Goal: Task Accomplishment & Management: Manage account settings

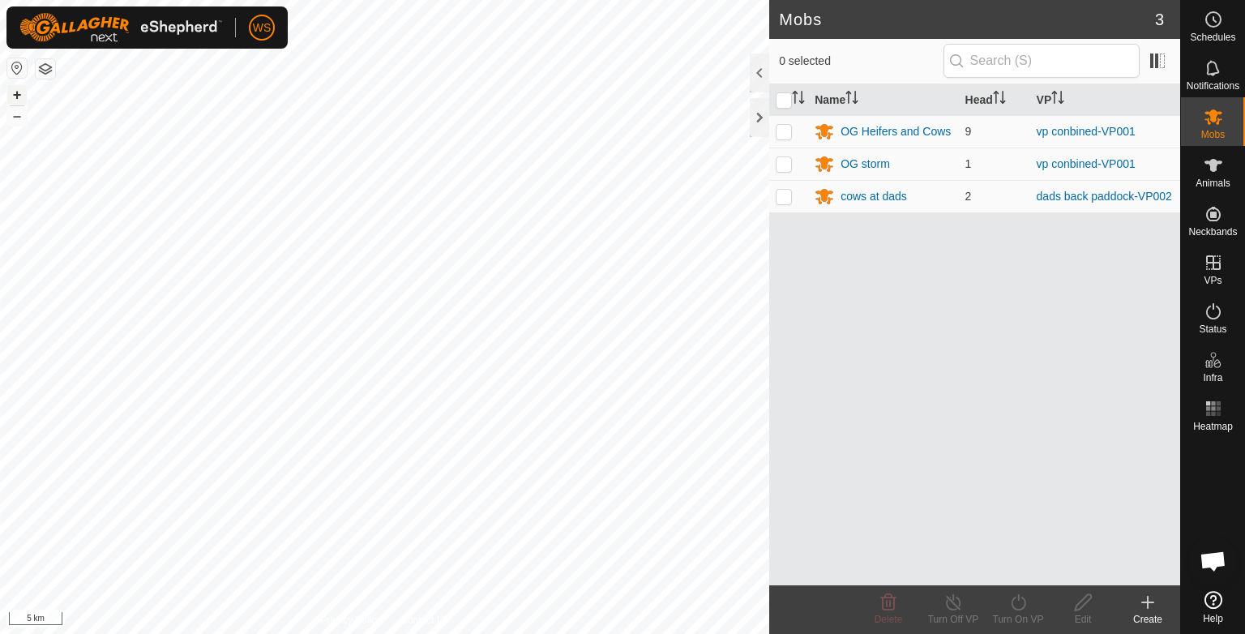
click at [15, 92] on button "+" at bounding box center [16, 94] width 19 height 19
click at [13, 96] on button "+" at bounding box center [16, 94] width 19 height 19
click at [19, 91] on button "+" at bounding box center [16, 94] width 19 height 19
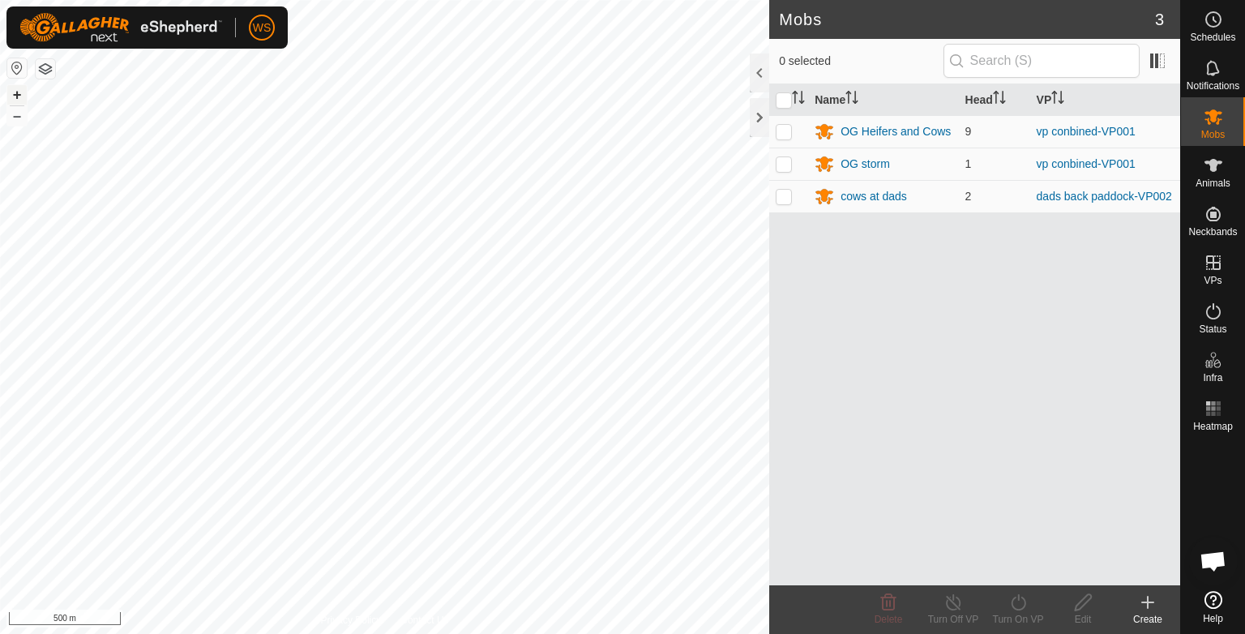
click at [19, 91] on button "+" at bounding box center [16, 94] width 19 height 19
click at [825, 198] on icon at bounding box center [824, 197] width 18 height 15
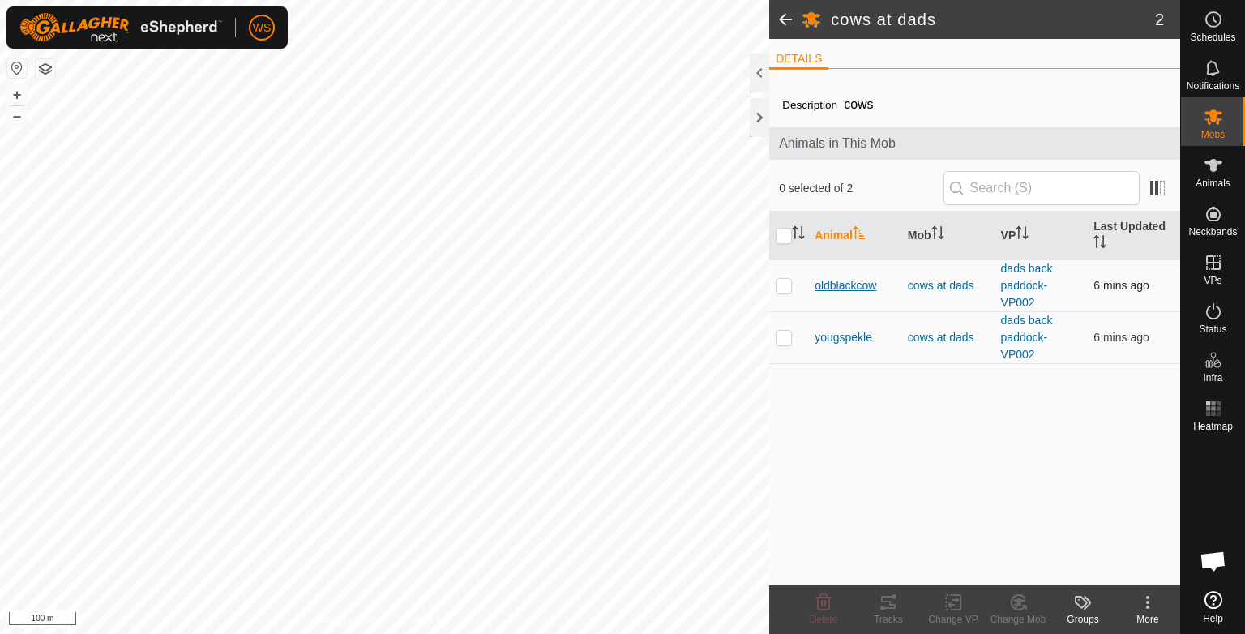
click at [843, 286] on span "oldblackcow" at bounding box center [845, 285] width 62 height 17
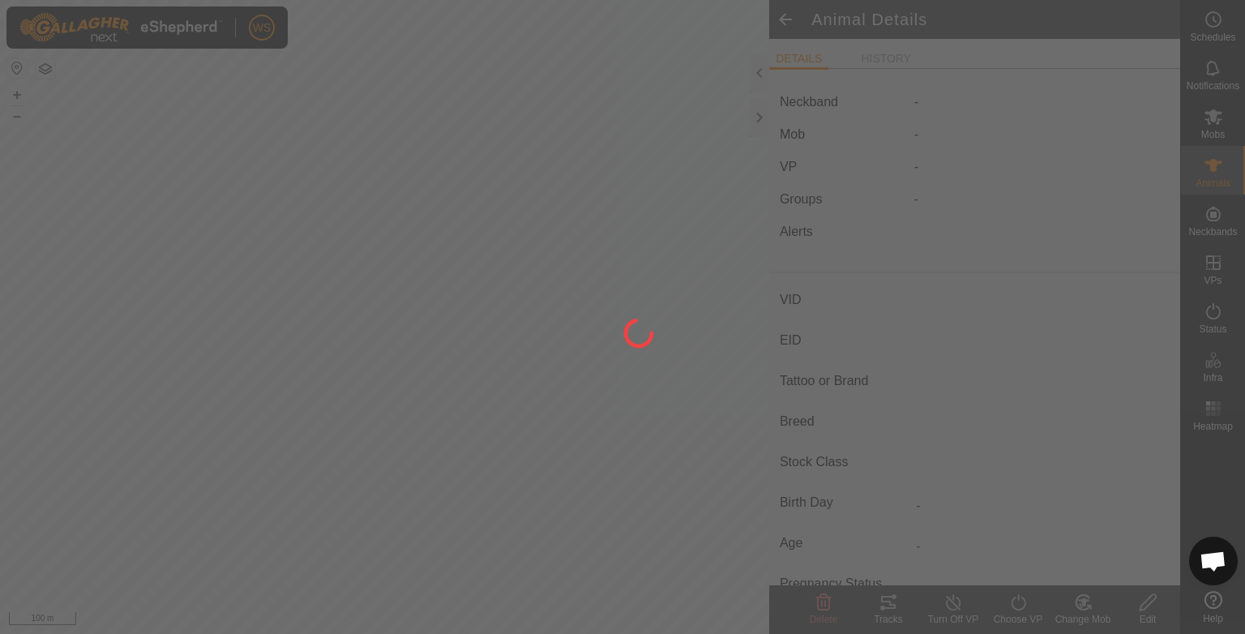
type input "oldblackcow"
type input "-"
type input "wagu x"
type input "-"
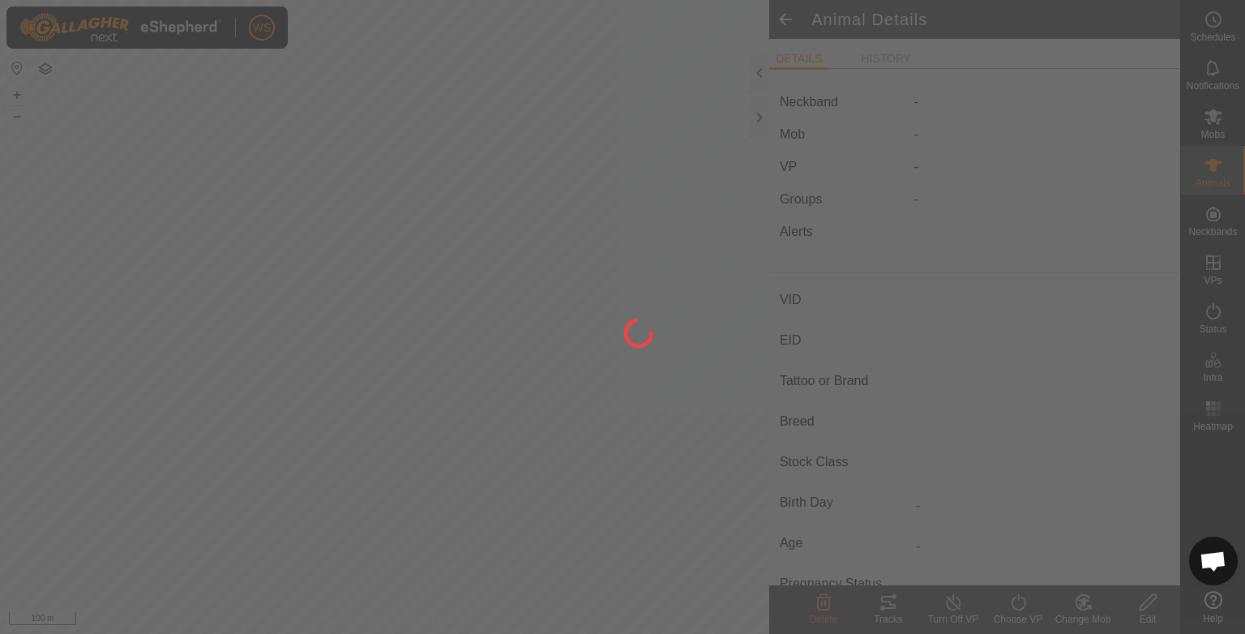
type input "Pregnant"
type input "0 kg"
type input "-"
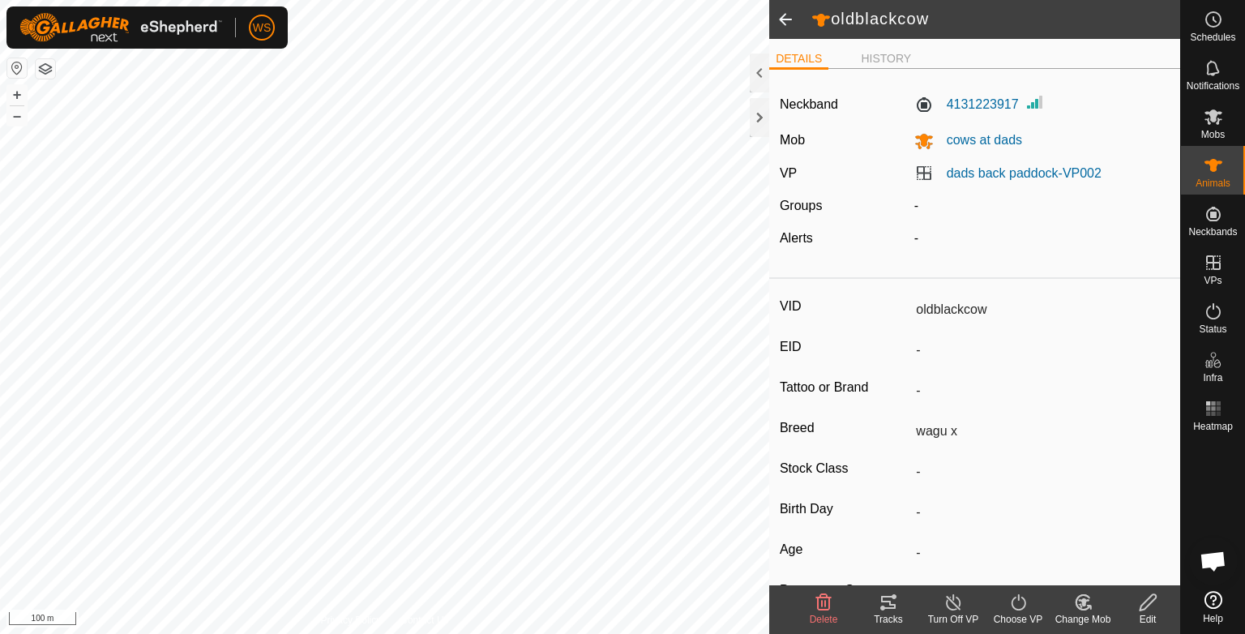
click at [891, 609] on icon at bounding box center [887, 601] width 19 height 19
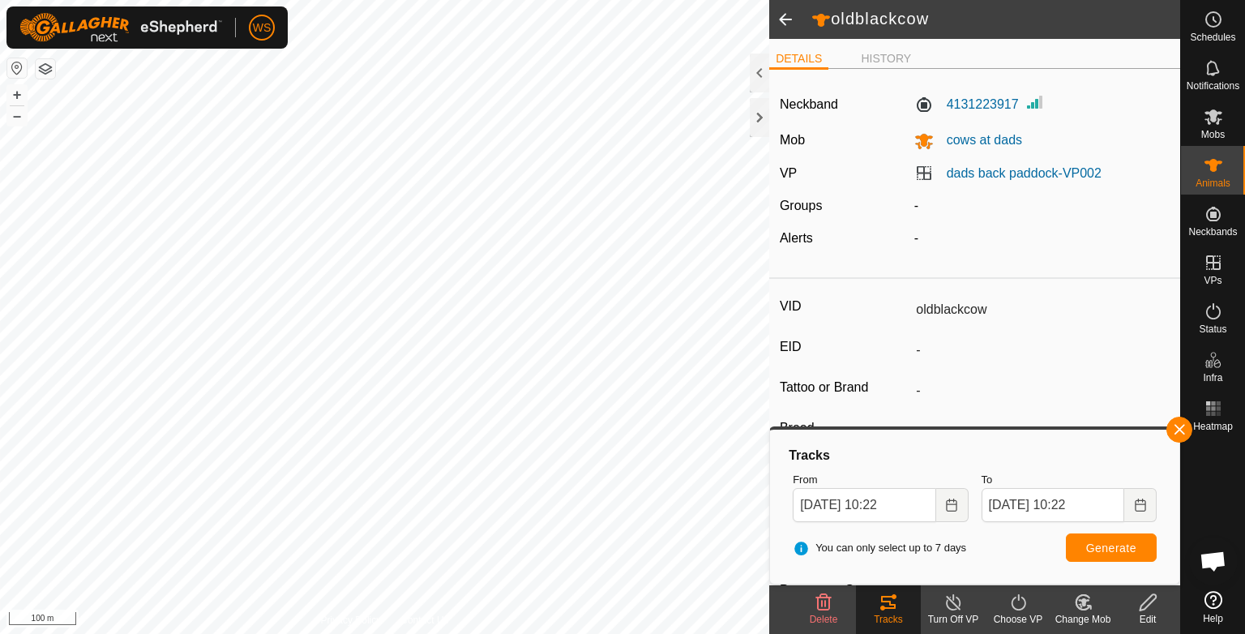
click at [783, 19] on span at bounding box center [785, 19] width 32 height 39
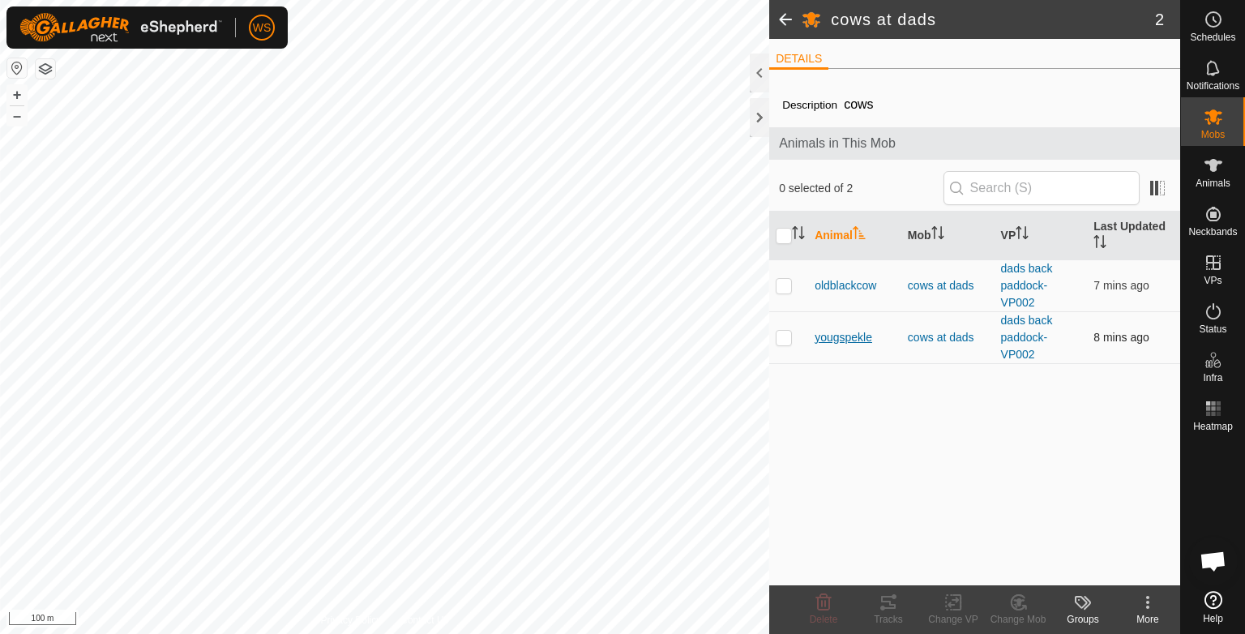
click at [836, 342] on span "yougspekle" at bounding box center [843, 337] width 58 height 17
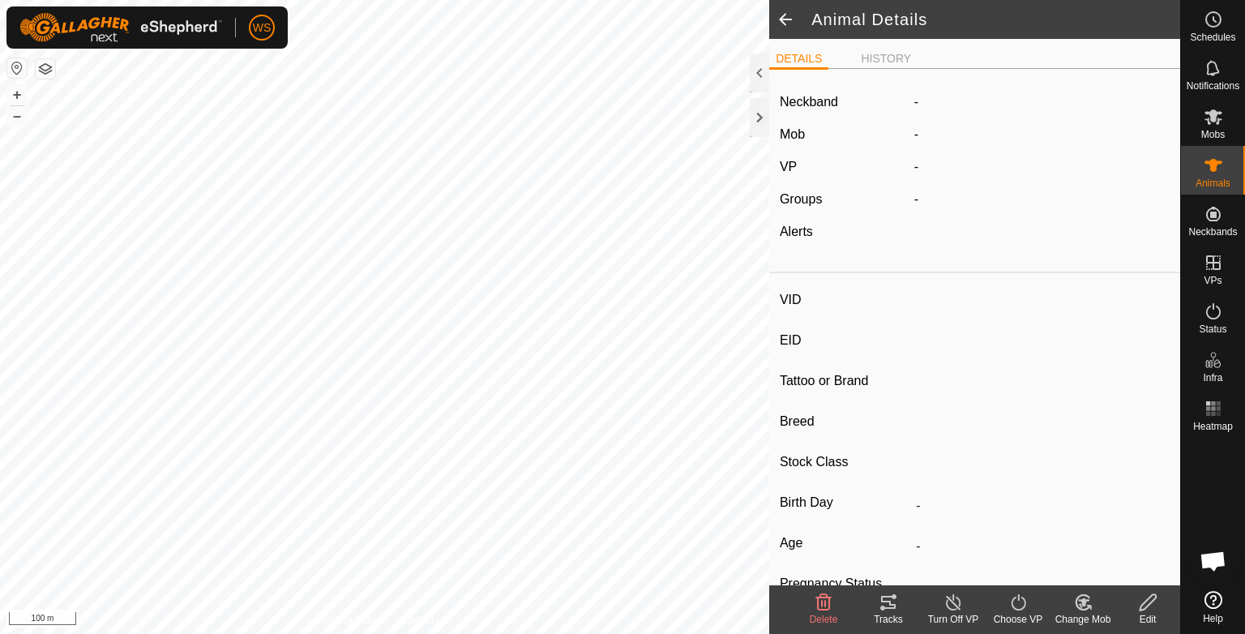
type input "yougspekle"
type input "-"
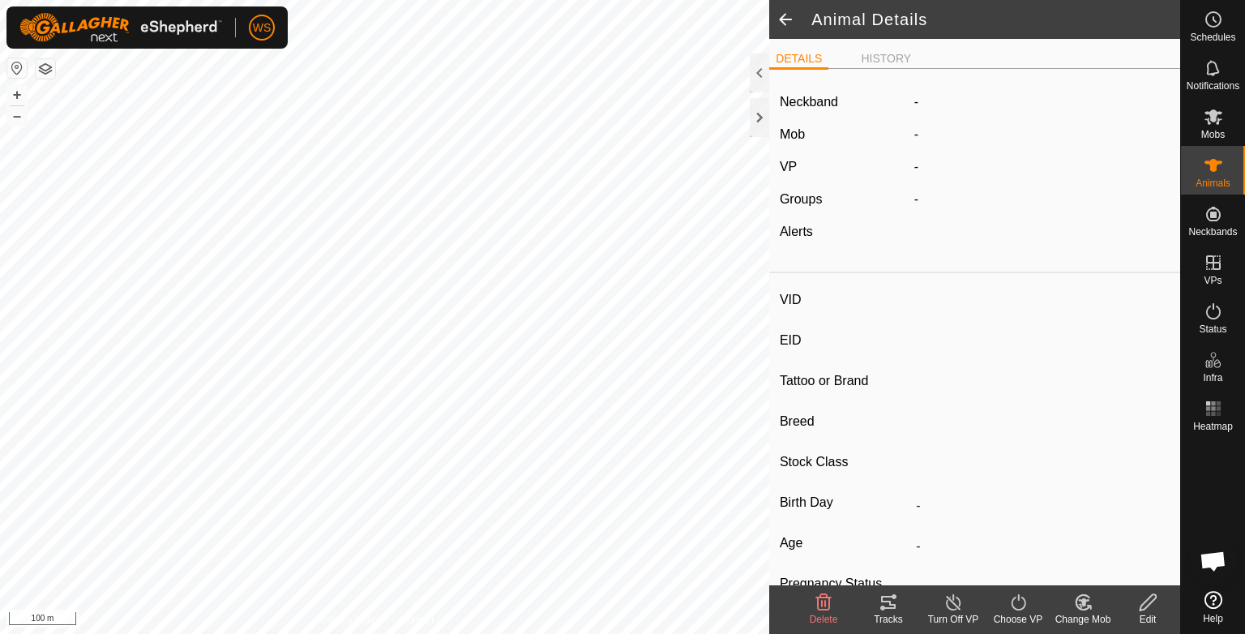
type input "0 kg"
type input "-"
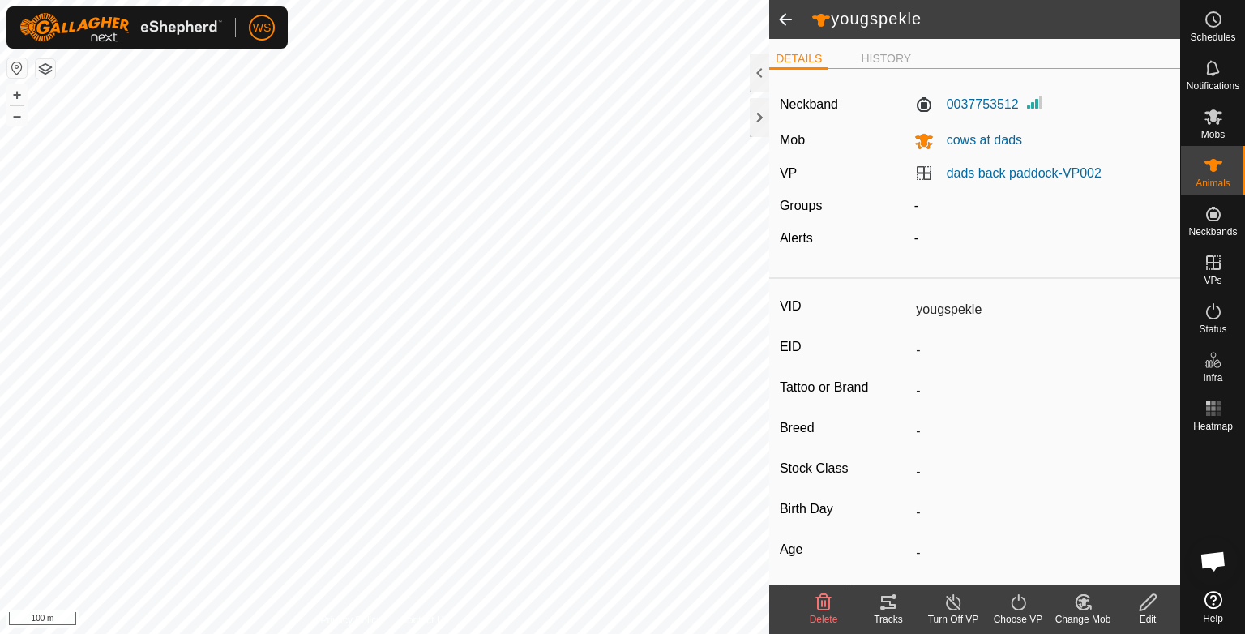
click at [892, 621] on div "Tracks" at bounding box center [888, 619] width 65 height 15
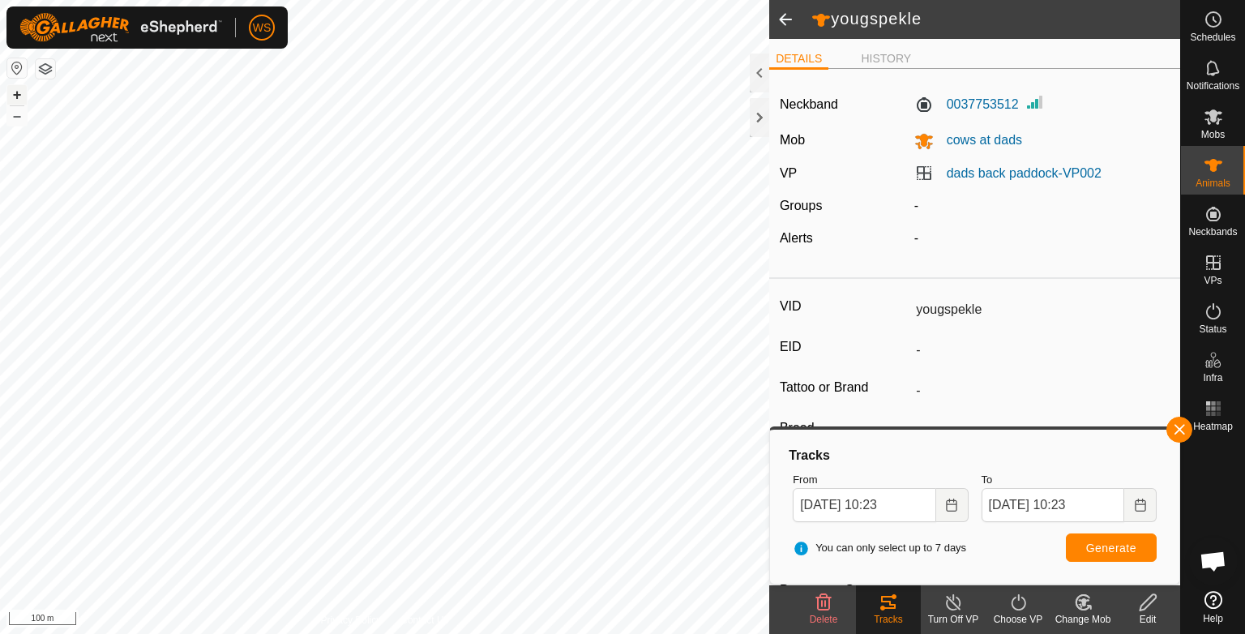
click at [11, 89] on button "+" at bounding box center [16, 94] width 19 height 19
click at [1215, 82] on span "Notifications" at bounding box center [1212, 86] width 53 height 10
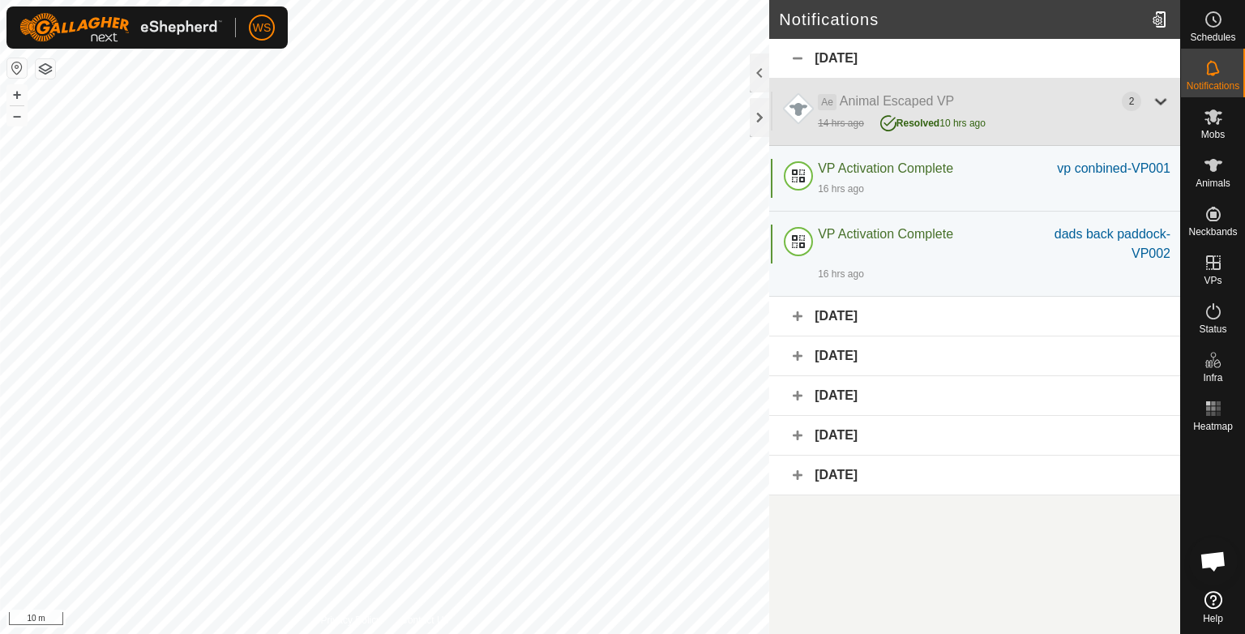
click at [1158, 108] on div at bounding box center [1160, 101] width 19 height 19
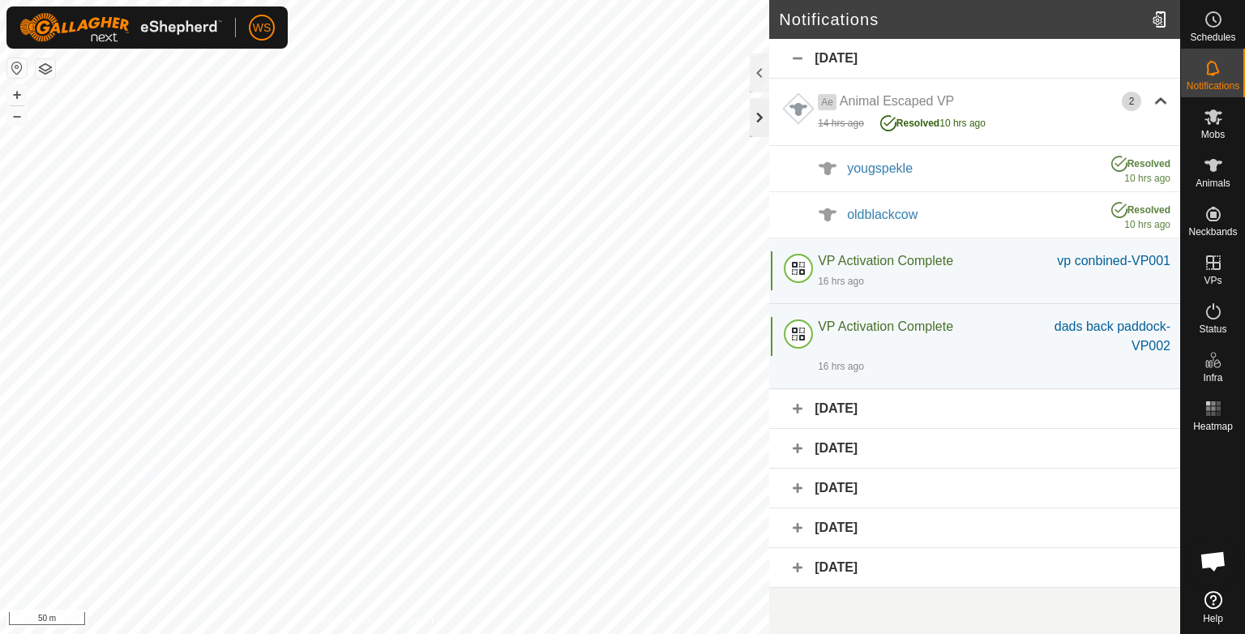
click at [759, 119] on div at bounding box center [759, 117] width 19 height 39
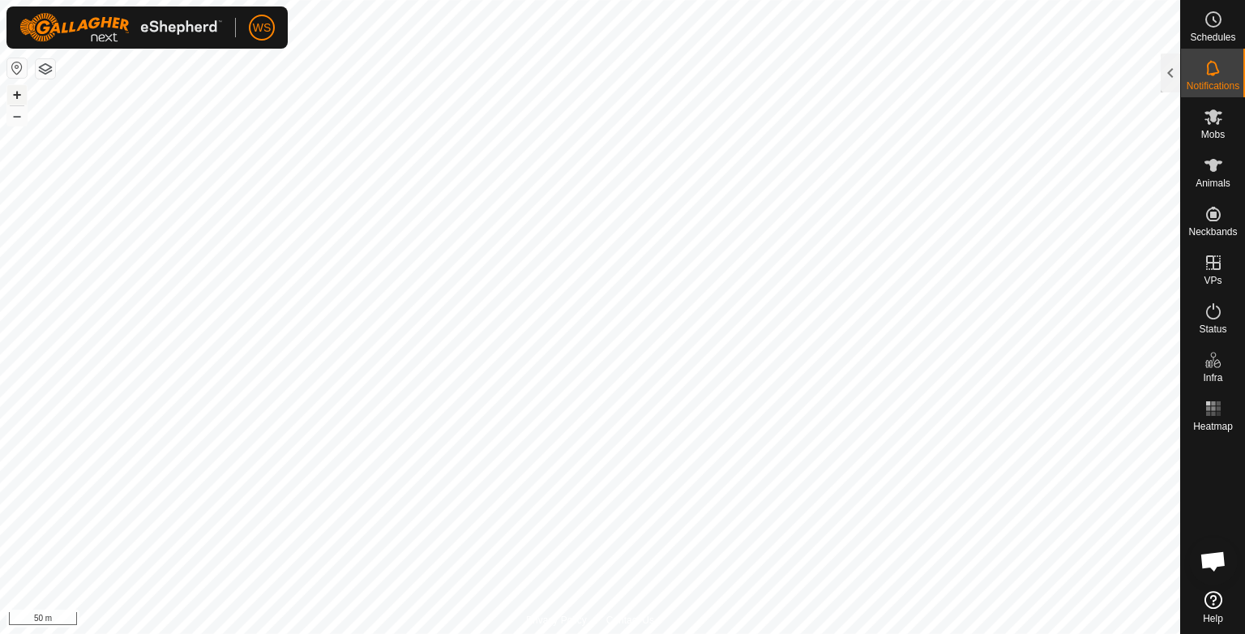
click at [17, 89] on button "+" at bounding box center [16, 94] width 19 height 19
click at [19, 90] on button "+" at bounding box center [16, 94] width 19 height 19
checkbox input "true"
click at [1163, 75] on div at bounding box center [1169, 72] width 19 height 39
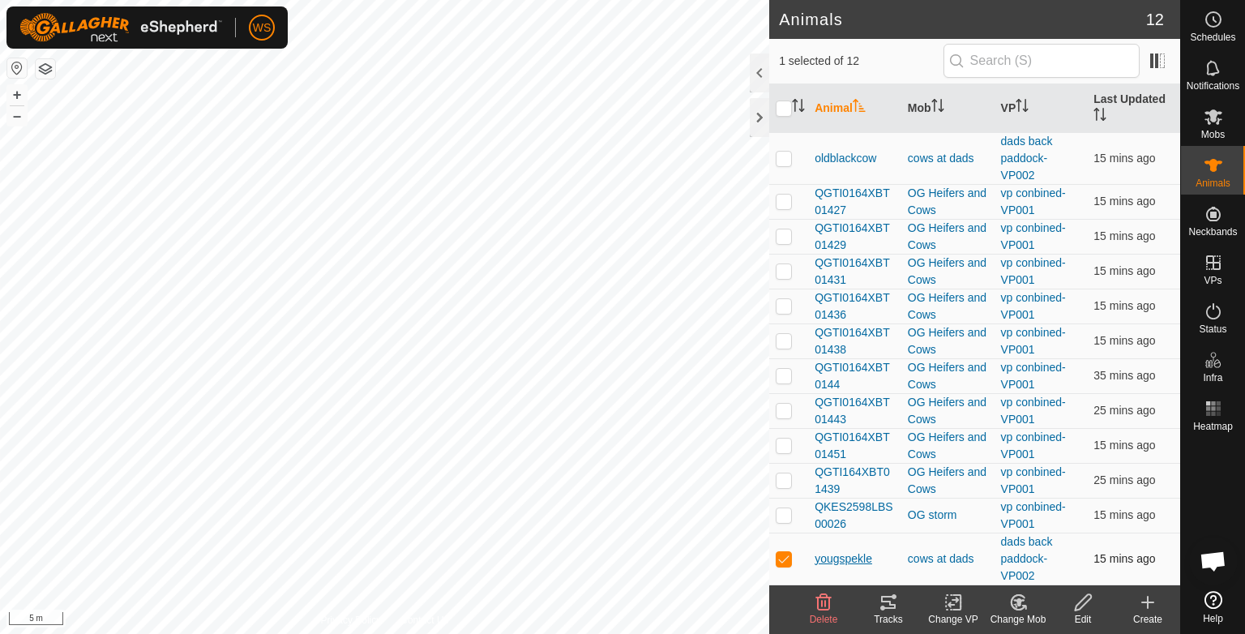
click at [862, 563] on span "yougspekle" at bounding box center [843, 558] width 58 height 17
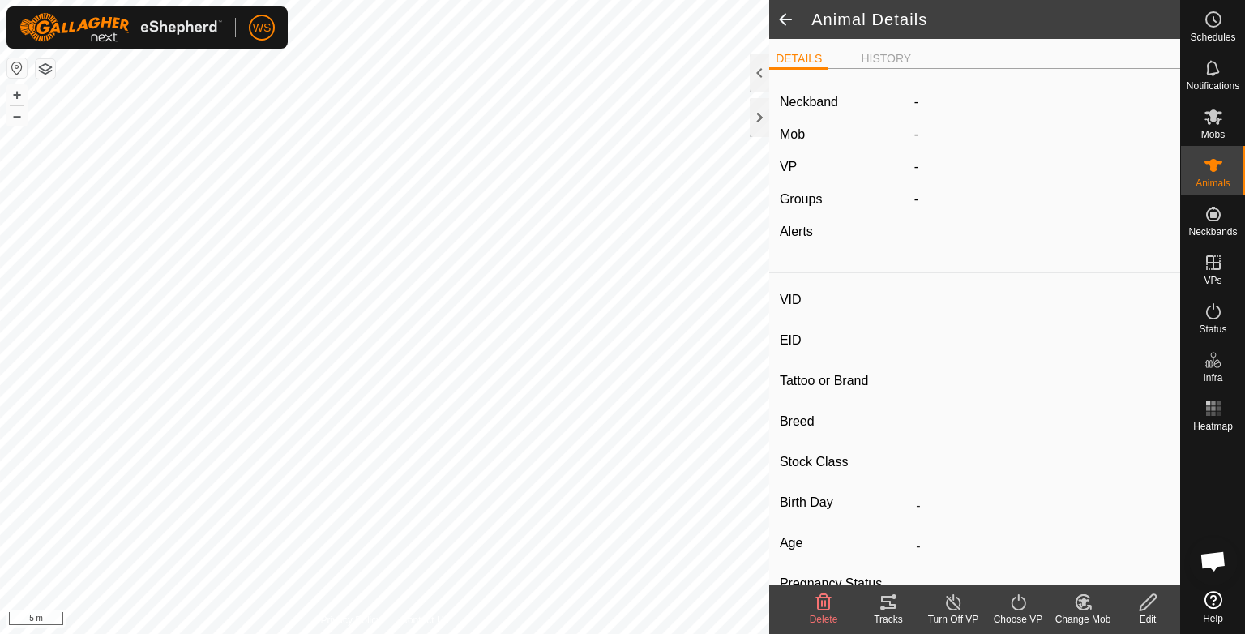
type input "yougspekle"
type input "-"
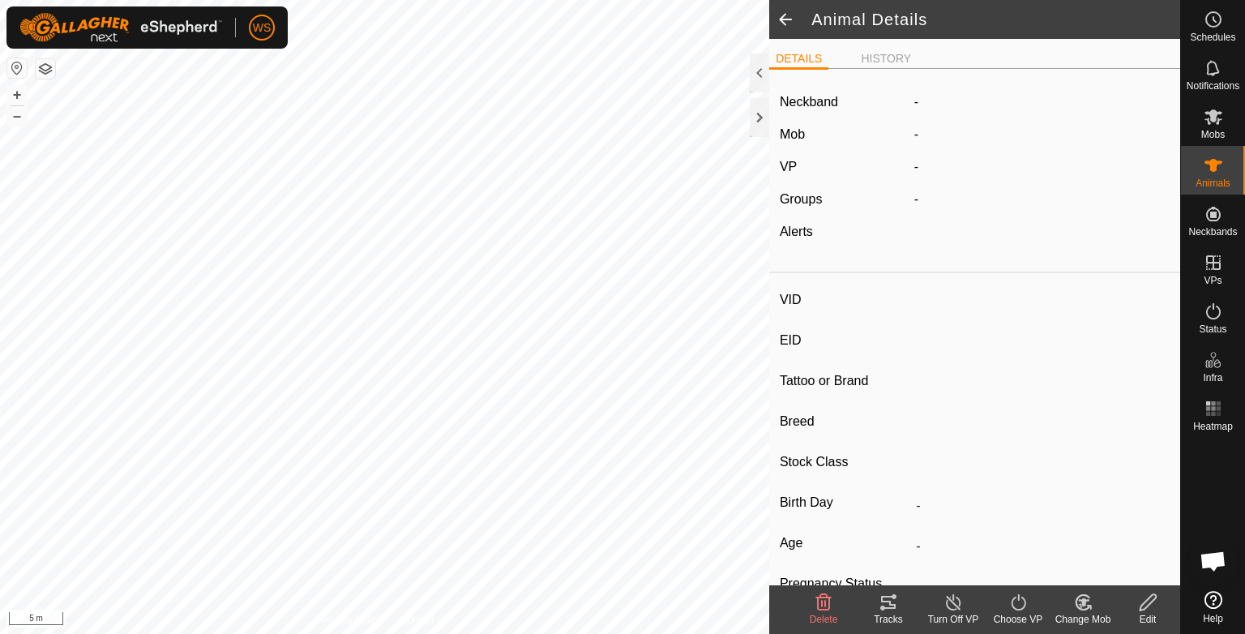
type input "0 kg"
type input "-"
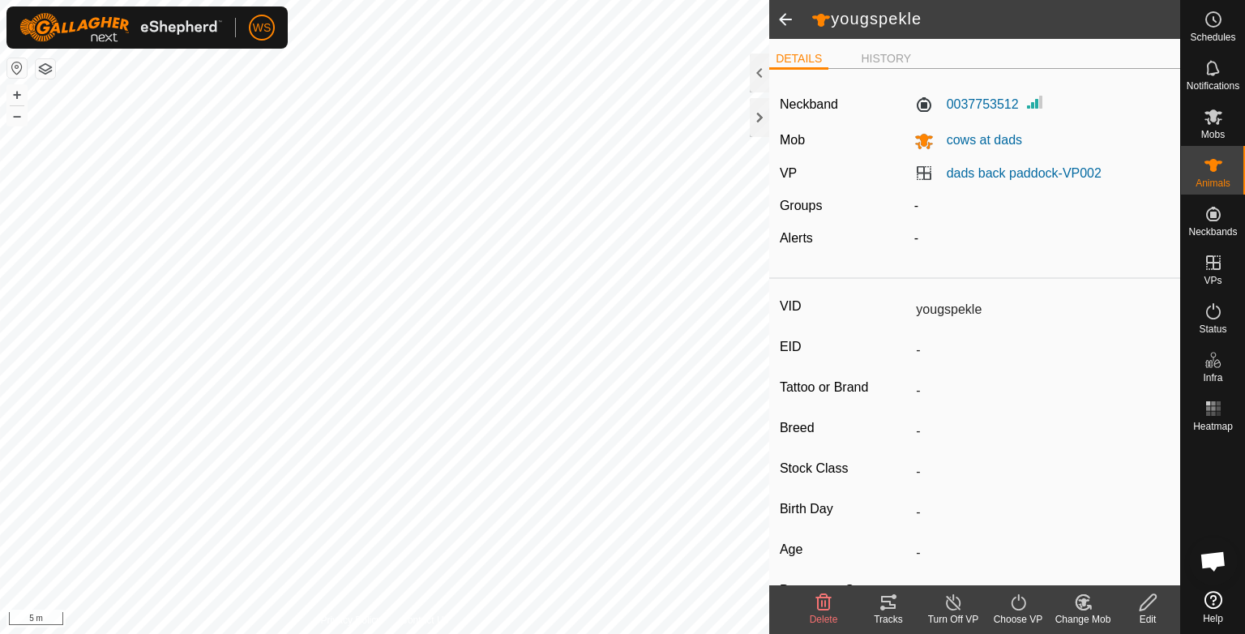
click at [884, 614] on div "Tracks" at bounding box center [888, 619] width 65 height 15
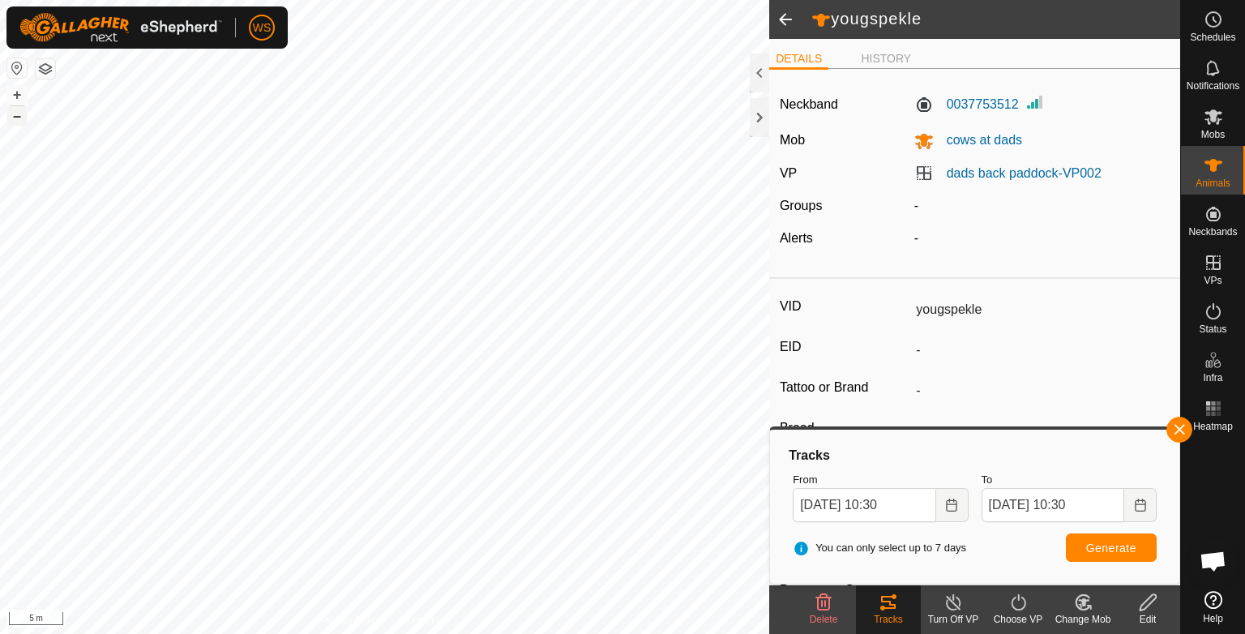
click at [19, 122] on button "–" at bounding box center [16, 115] width 19 height 19
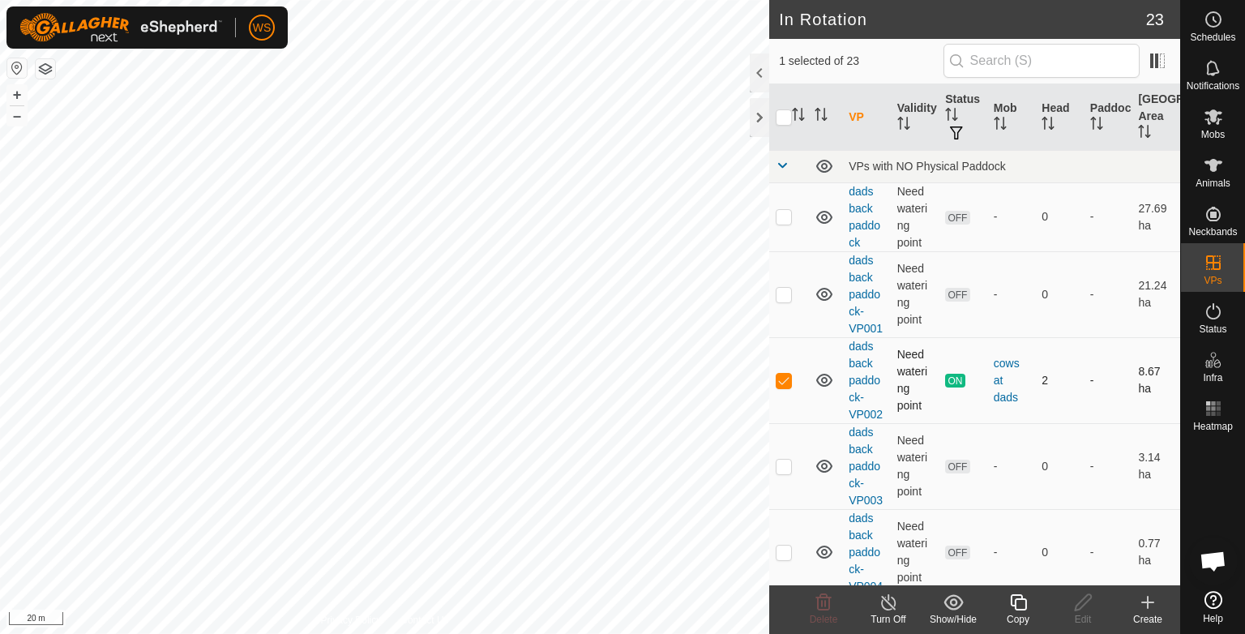
click at [781, 379] on p-checkbox at bounding box center [784, 380] width 16 height 13
checkbox input "false"
click at [1215, 132] on span "Mobs" at bounding box center [1213, 135] width 24 height 10
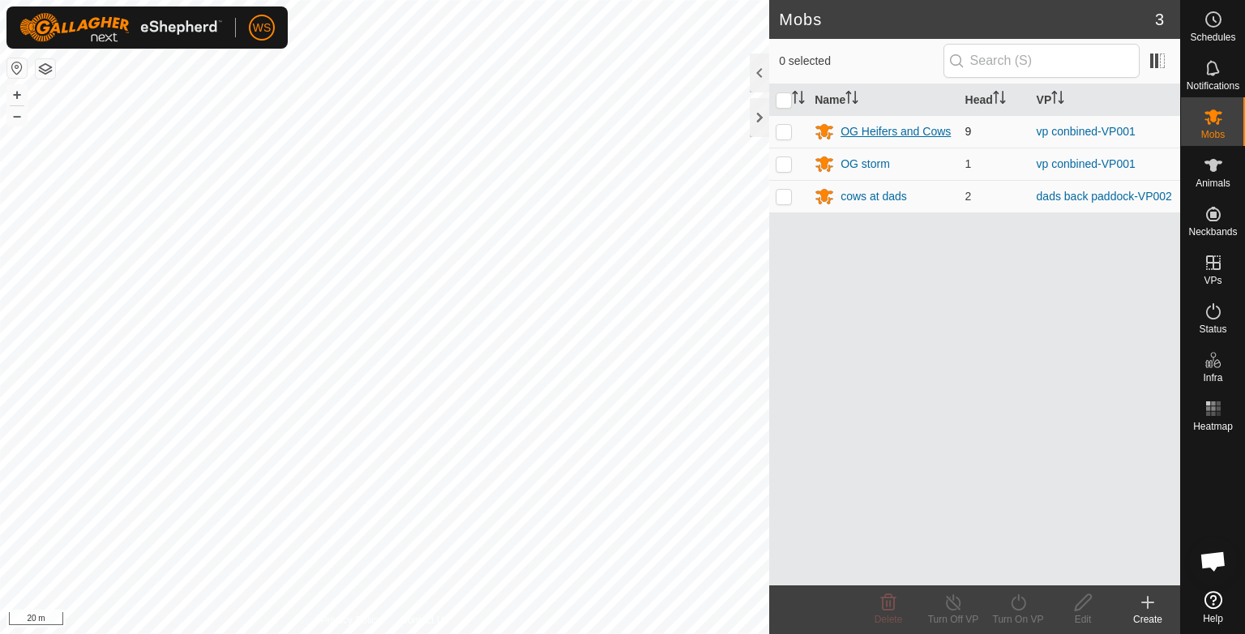
click at [887, 132] on div "OG Heifers and Cows" at bounding box center [895, 131] width 110 height 17
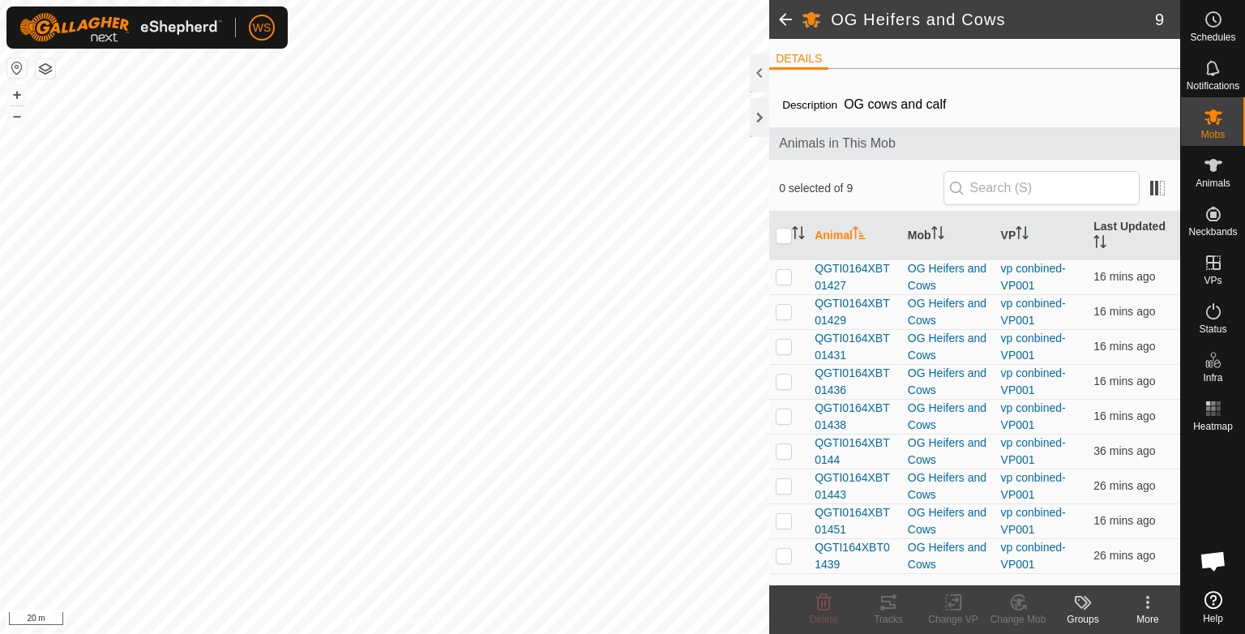
click at [19, 71] on button "button" at bounding box center [16, 67] width 19 height 19
click at [18, 102] on button "+" at bounding box center [16, 94] width 19 height 19
click at [21, 104] on button "+" at bounding box center [16, 94] width 19 height 19
click at [20, 100] on button "+" at bounding box center [16, 94] width 19 height 19
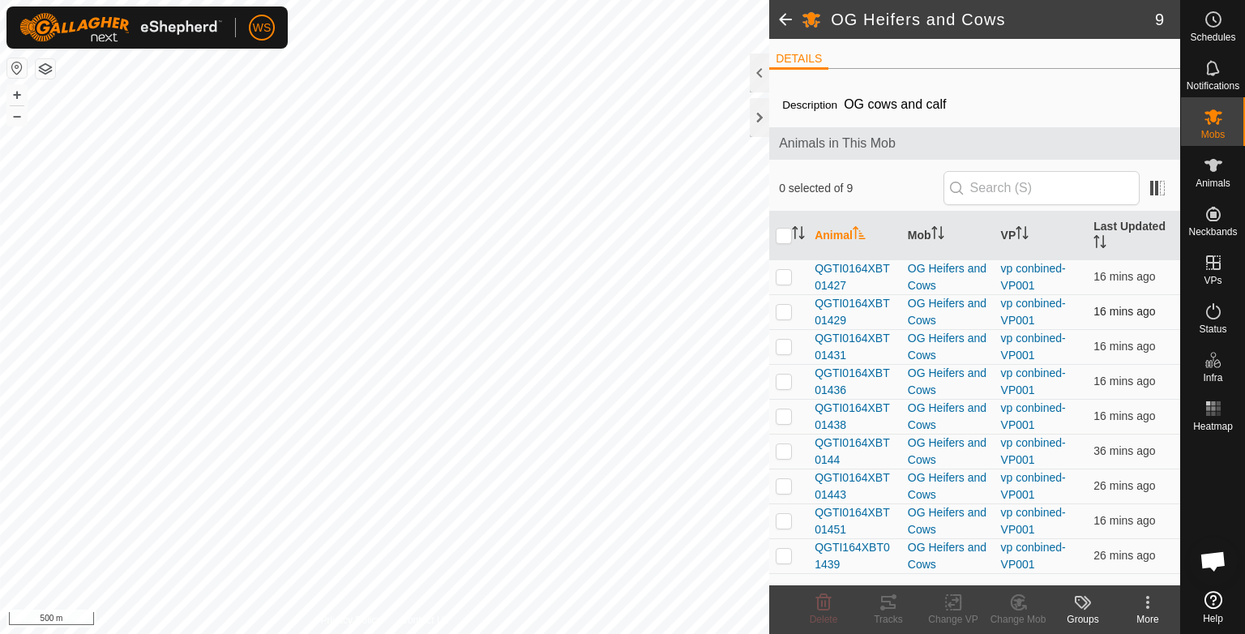
click at [798, 310] on div "OG Heifers and Cows 9 DETAILS Description OG cows and calf Animals in This Mob …" at bounding box center [590, 317] width 1180 height 634
click at [19, 89] on button "+" at bounding box center [16, 94] width 19 height 19
click at [23, 95] on button "+" at bounding box center [16, 94] width 19 height 19
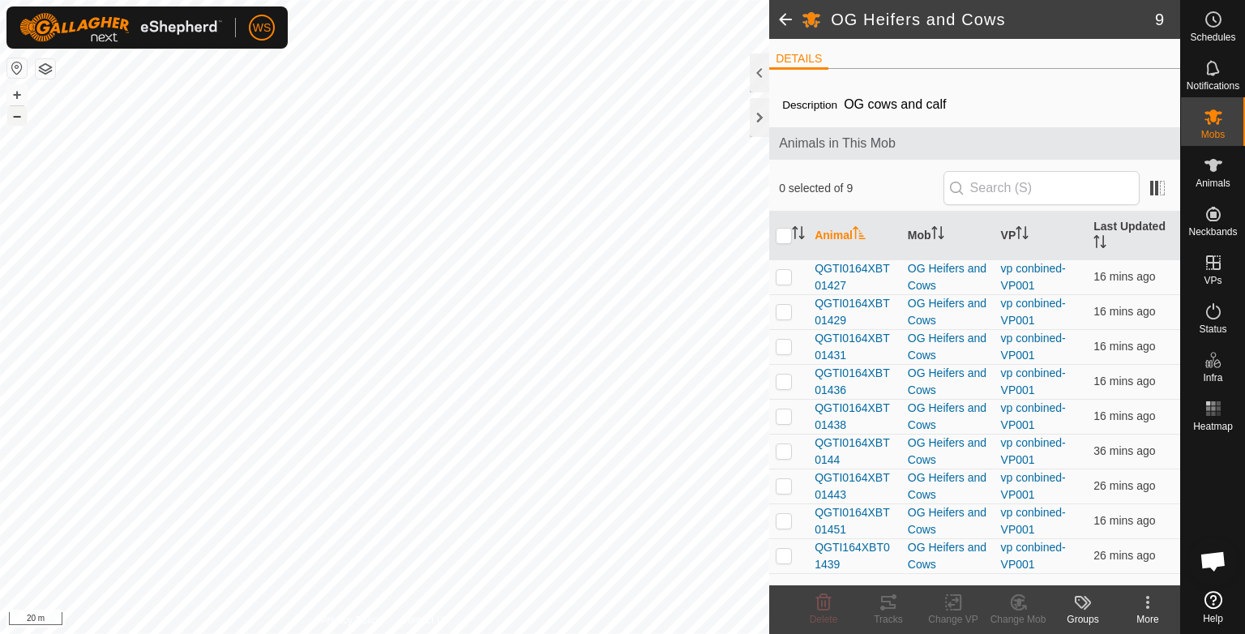
click at [19, 117] on button "–" at bounding box center [16, 115] width 19 height 19
click at [874, 280] on span "QGTI0164XBT01427" at bounding box center [854, 277] width 80 height 34
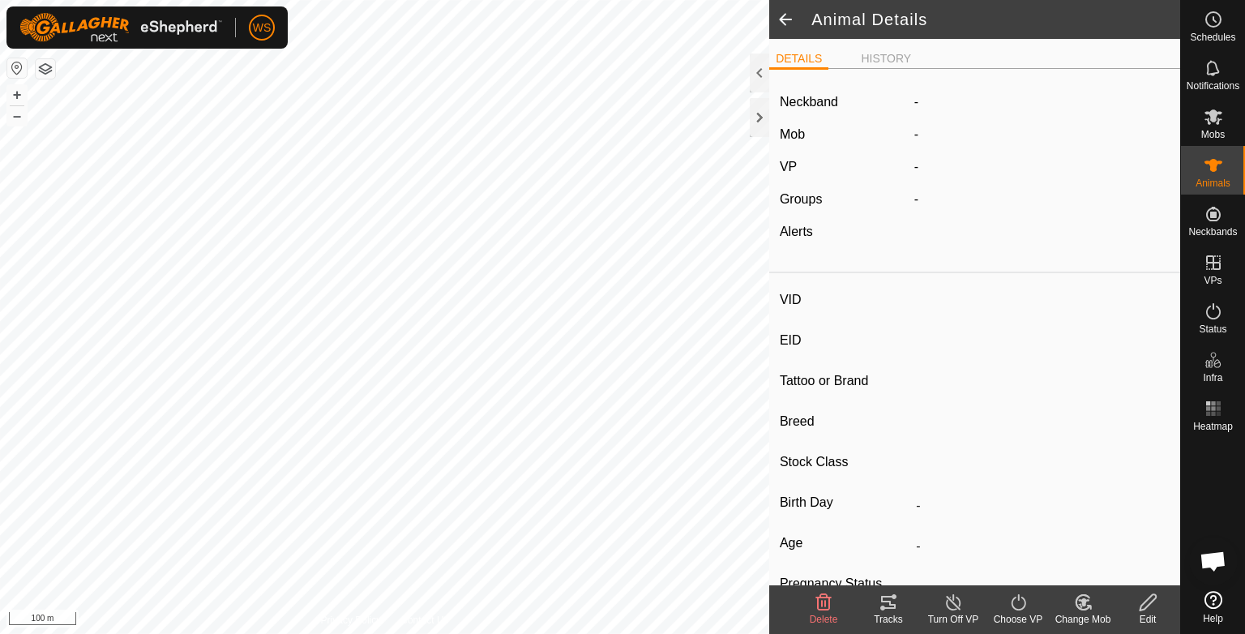
type input "QGTI0164XBT01427"
type input "-"
type input "Donkey"
type input "Droughtmaster X"
type input "[PERSON_NAME] joined"
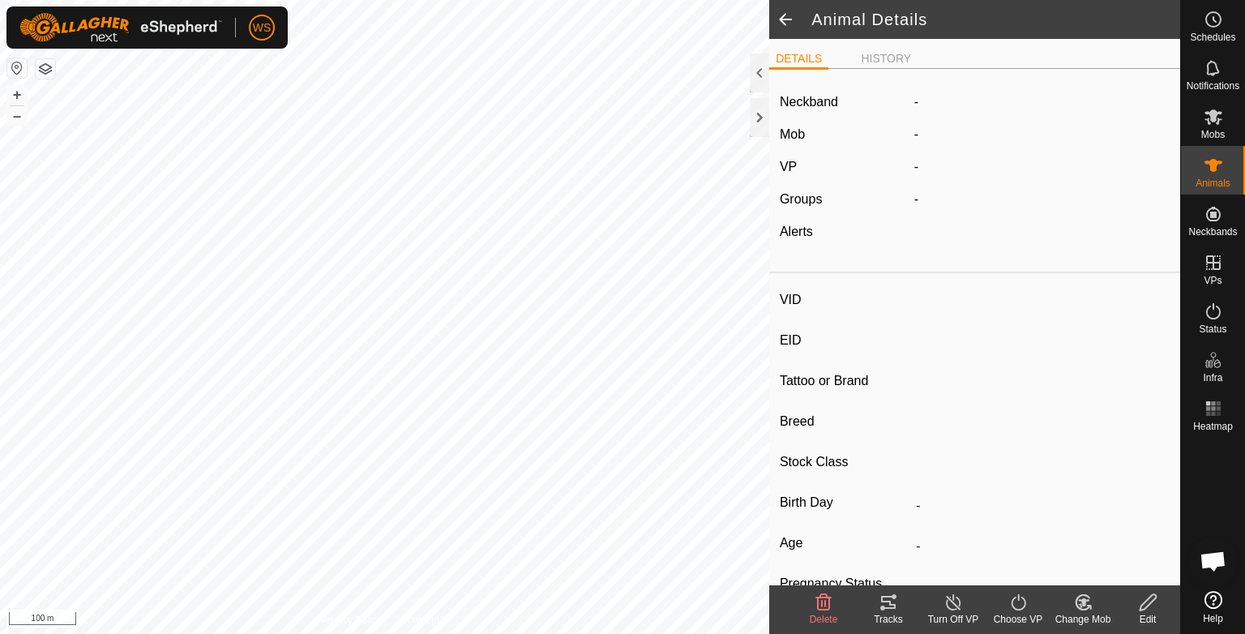
type input "04/2023"
type input "2 years 6 months"
type input "Joined"
type input "350 kg"
type input "-"
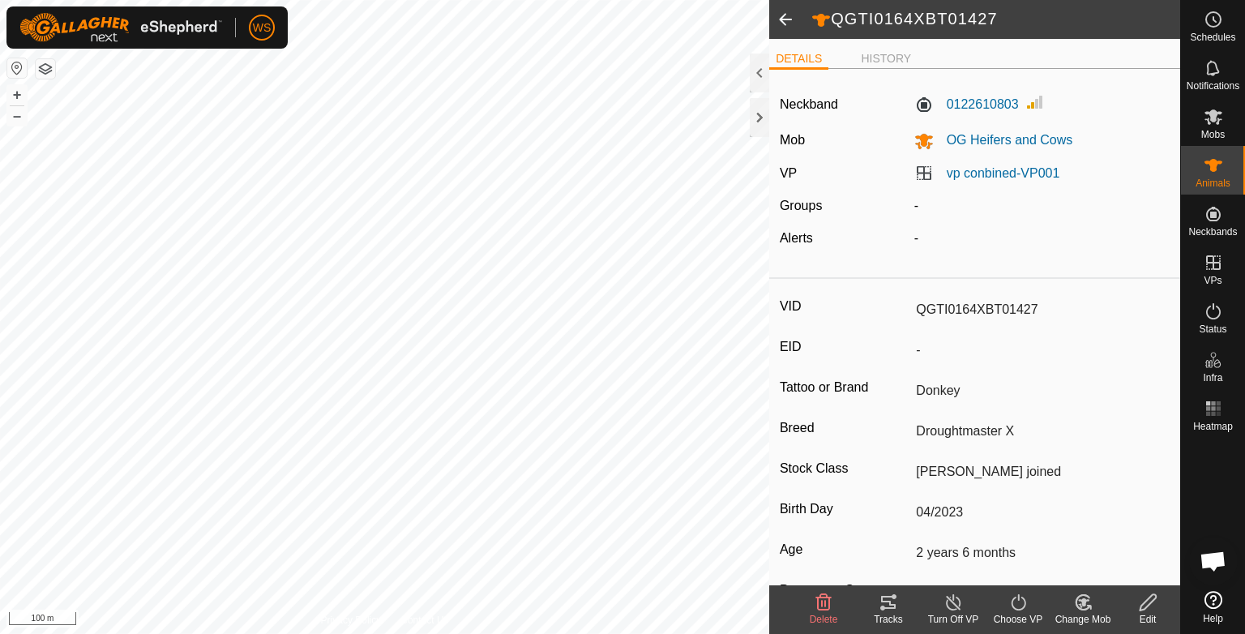
click at [895, 608] on icon at bounding box center [888, 602] width 15 height 13
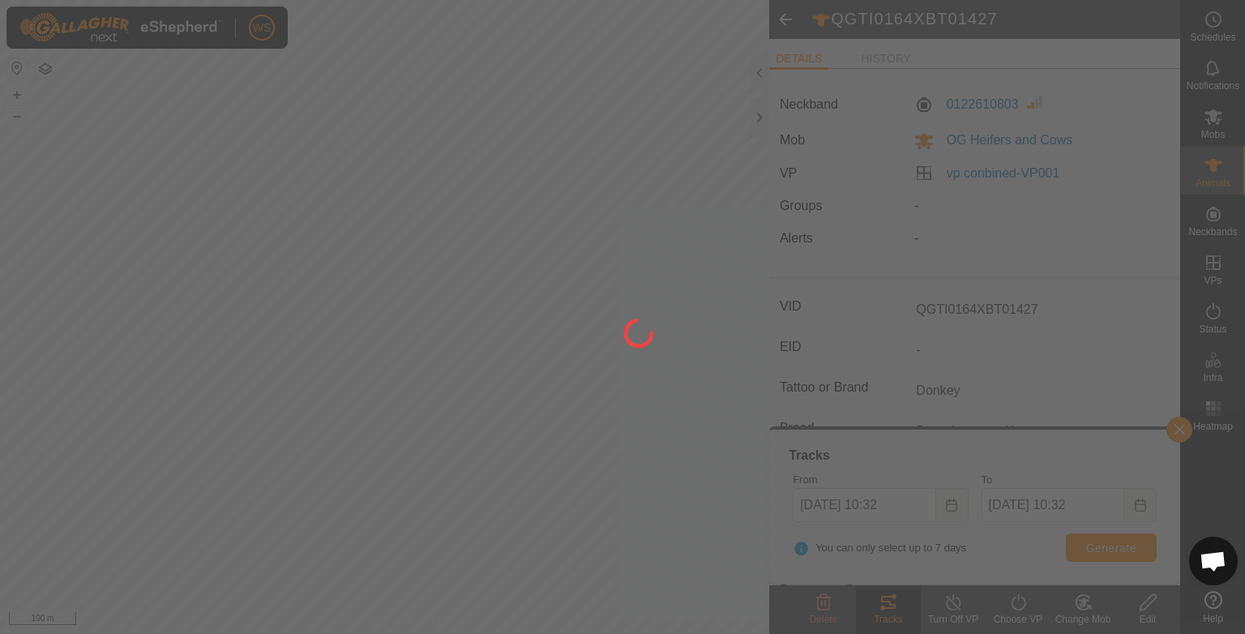
drag, startPoint x: 404, startPoint y: 468, endPoint x: 363, endPoint y: 465, distance: 41.4
click at [363, 465] on div at bounding box center [622, 317] width 1245 height 634
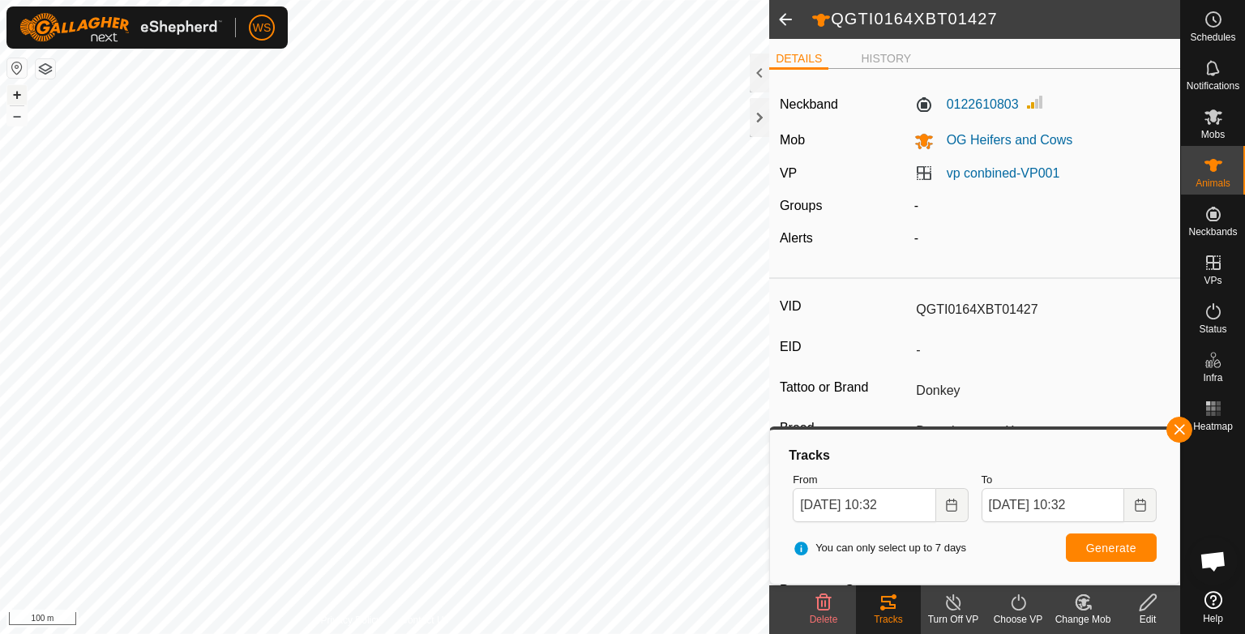
click at [15, 98] on button "+" at bounding box center [16, 94] width 19 height 19
click at [0, 0] on html "WS Schedules Notifications Mobs Animals Neckbands VPs Status Infra Heatmap Help…" at bounding box center [622, 317] width 1245 height 634
click at [19, 113] on button "–" at bounding box center [16, 115] width 19 height 19
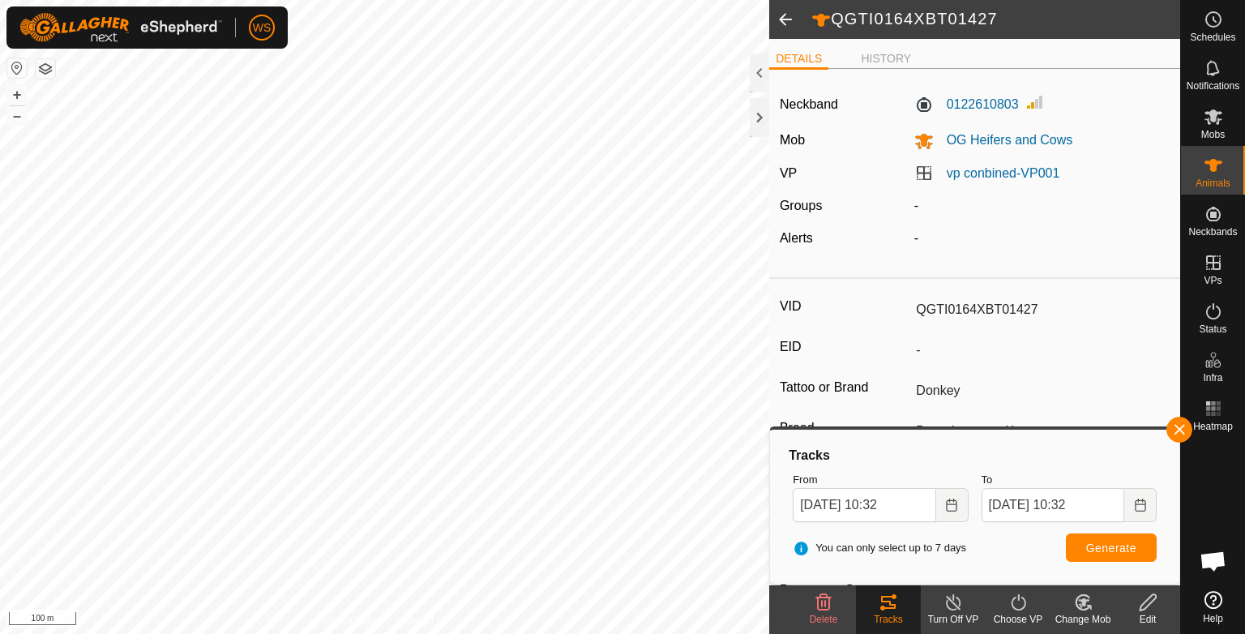
click at [784, 21] on span at bounding box center [785, 19] width 32 height 39
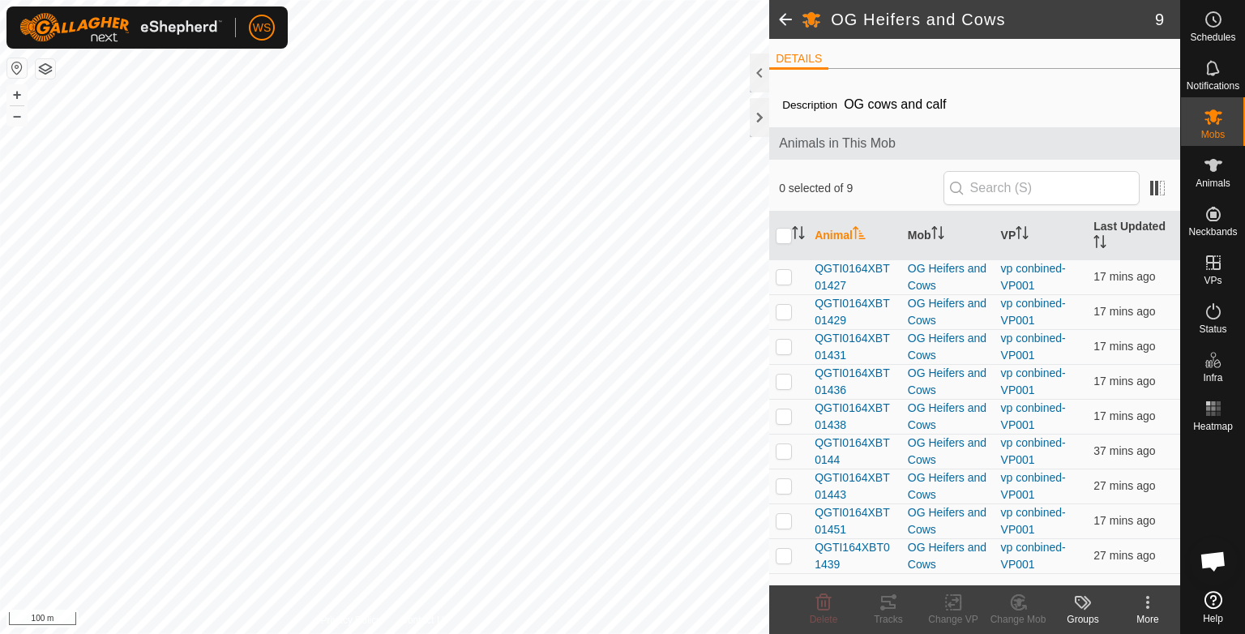
click at [778, 23] on span at bounding box center [785, 19] width 32 height 39
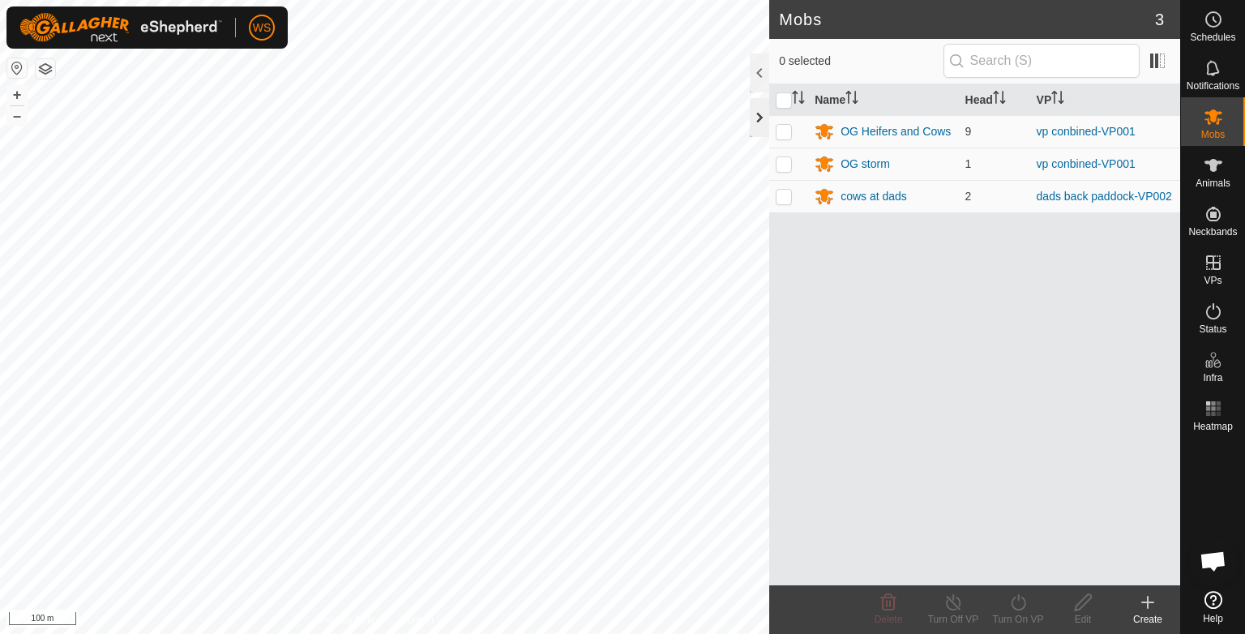
click at [758, 113] on div at bounding box center [759, 117] width 19 height 39
